Goal: Task Accomplishment & Management: Use online tool/utility

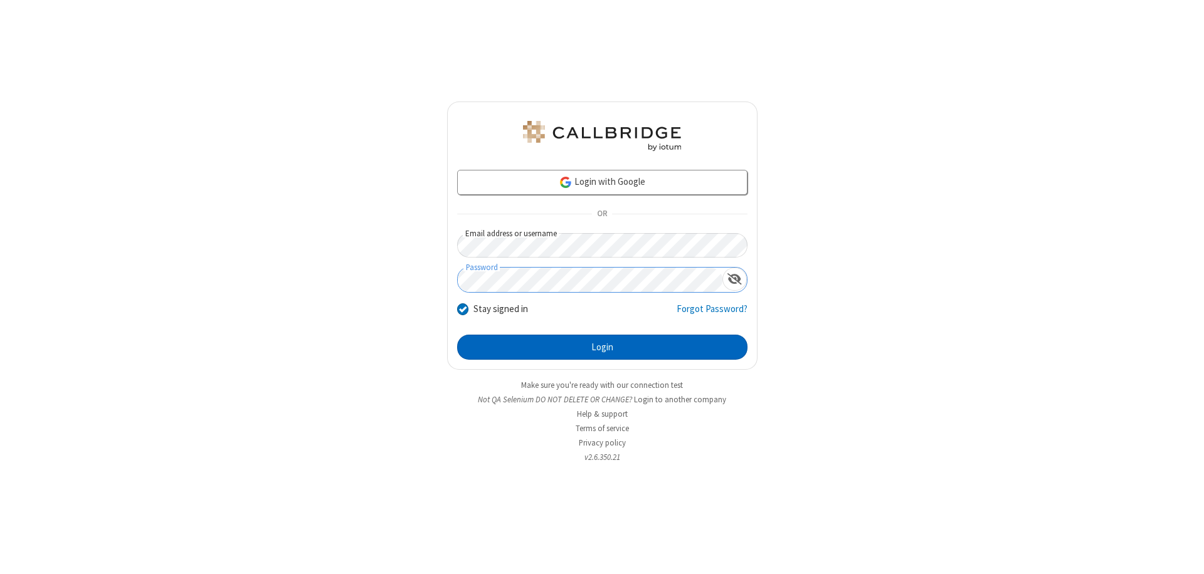
click at [602, 347] on button "Login" at bounding box center [602, 347] width 290 height 25
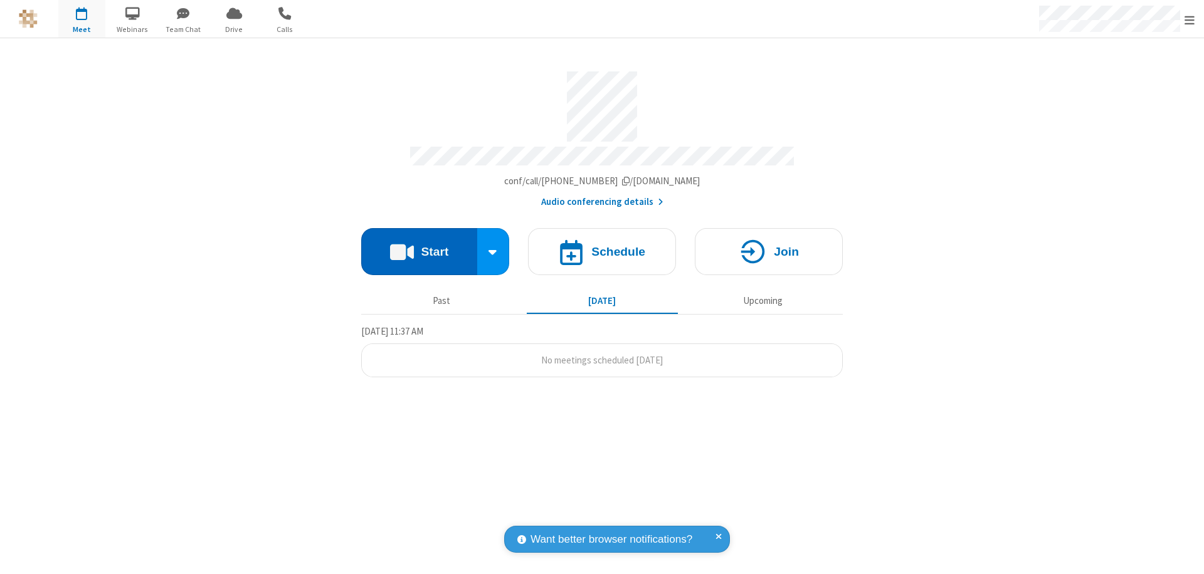
click at [419, 246] on button "Start" at bounding box center [419, 251] width 116 height 47
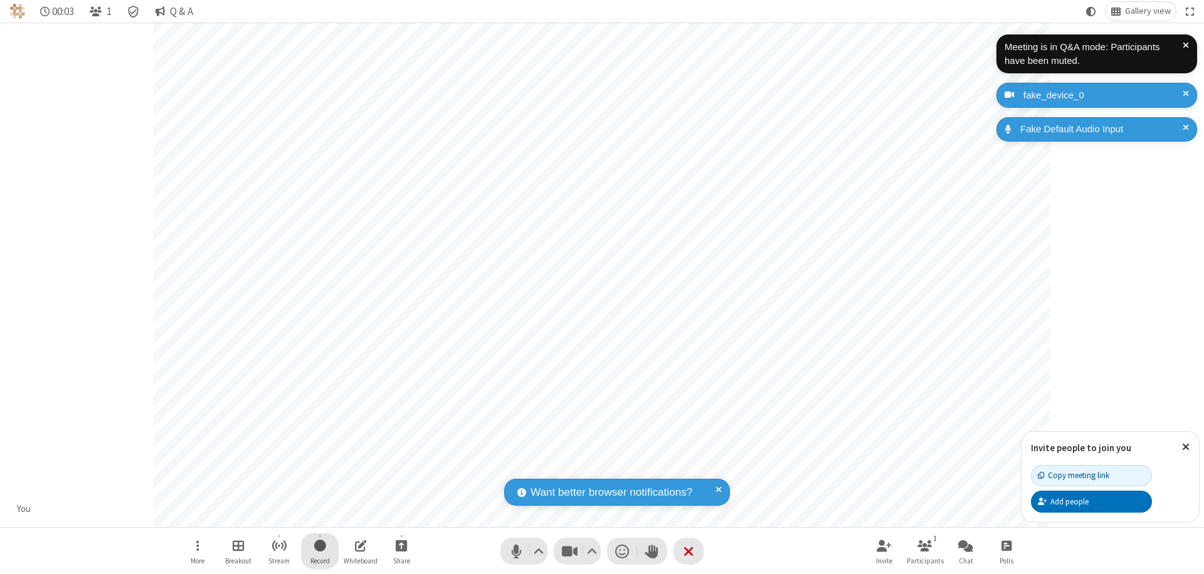
click at [320, 551] on span "Start recording" at bounding box center [320, 546] width 12 height 16
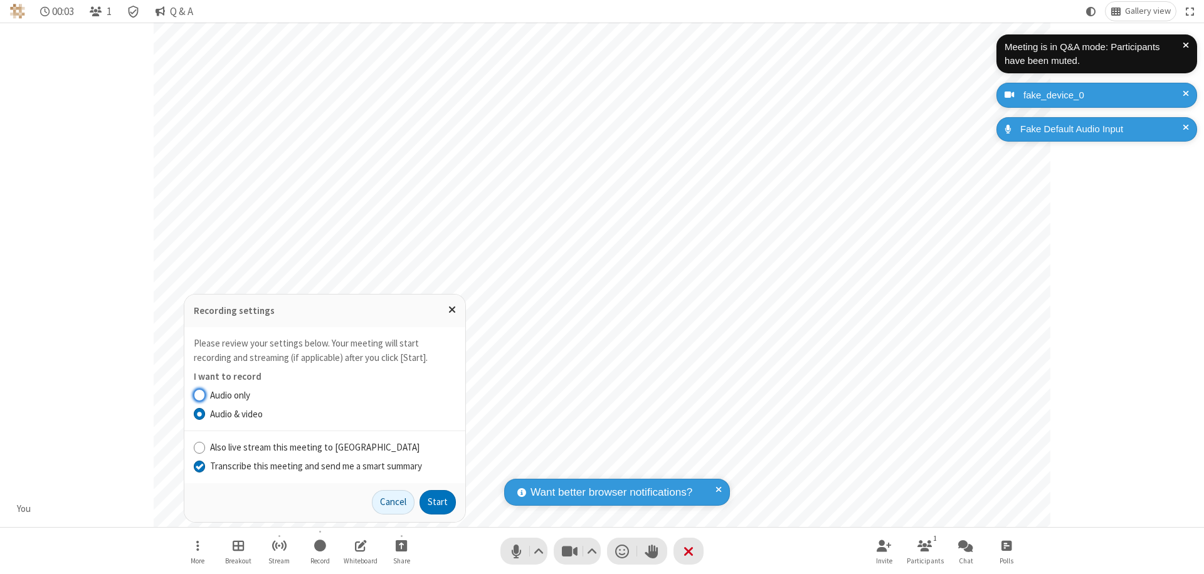
click at [199, 466] on input "Transcribe this meeting and send me a smart summary" at bounding box center [200, 466] width 12 height 13
click at [438, 502] on button "Start" at bounding box center [438, 502] width 36 height 25
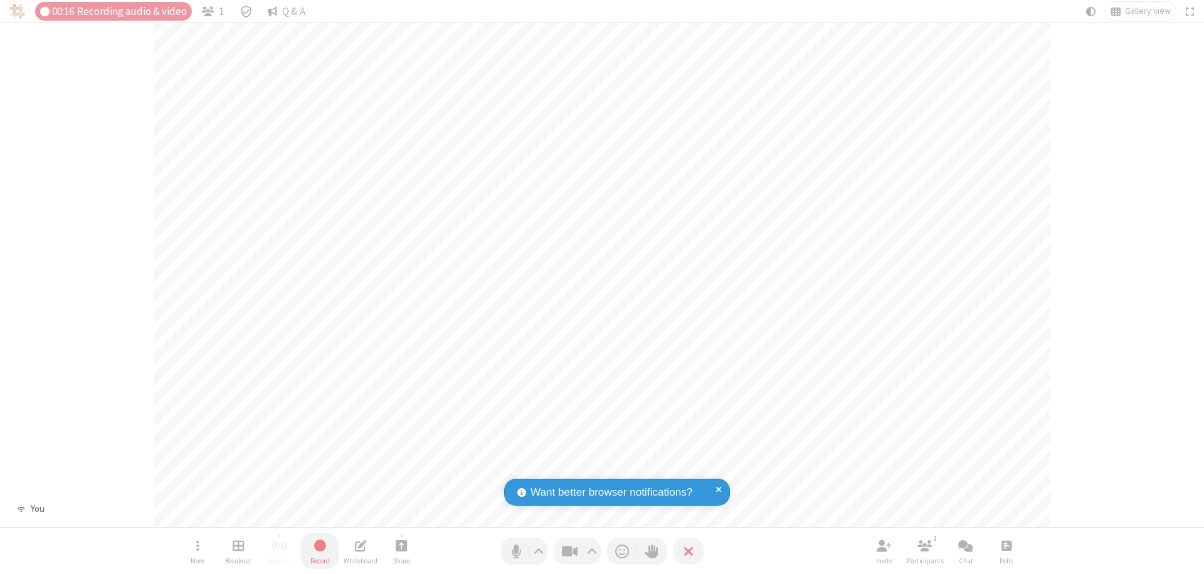
click at [320, 551] on span "Stop recording" at bounding box center [319, 546] width 15 height 16
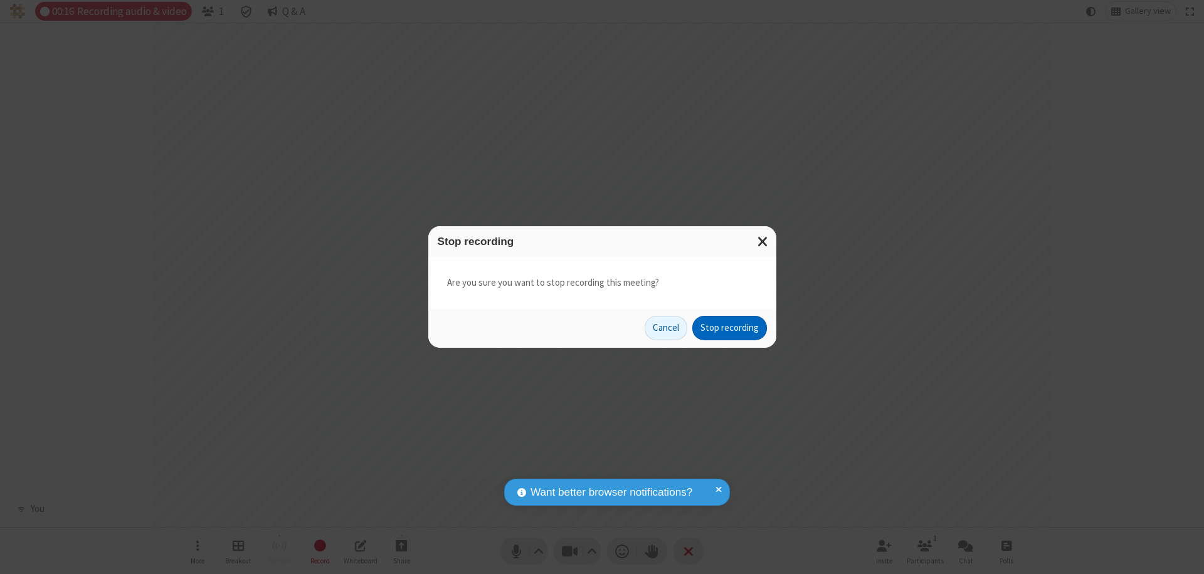
click at [729, 328] on button "Stop recording" at bounding box center [729, 328] width 75 height 25
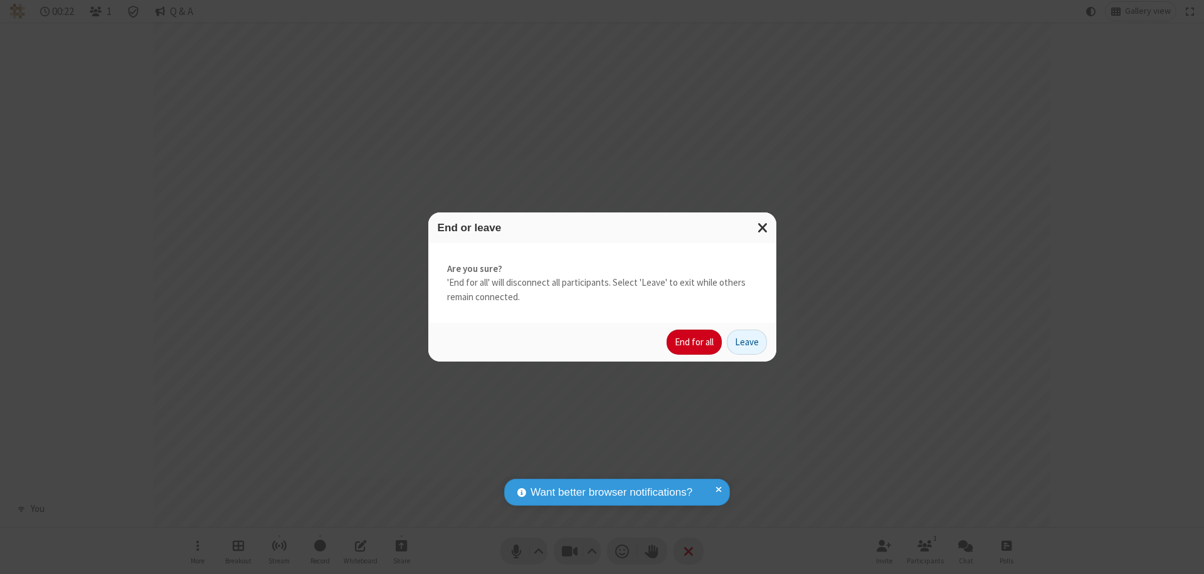
click at [695, 342] on button "End for all" at bounding box center [694, 342] width 55 height 25
